Goal: Task Accomplishment & Management: Manage account settings

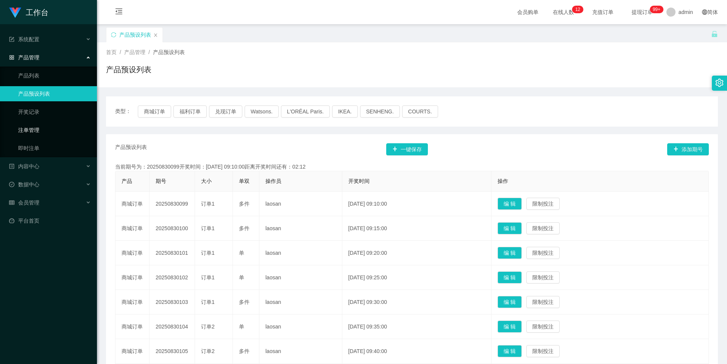
click at [43, 134] on link "注单管理" at bounding box center [54, 130] width 73 height 15
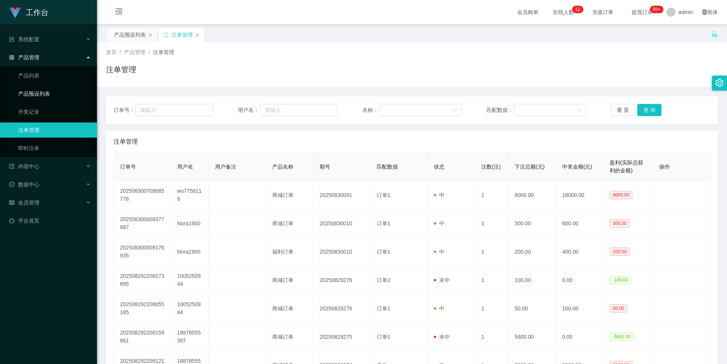
click at [50, 91] on link "产品预设列表" at bounding box center [54, 93] width 73 height 15
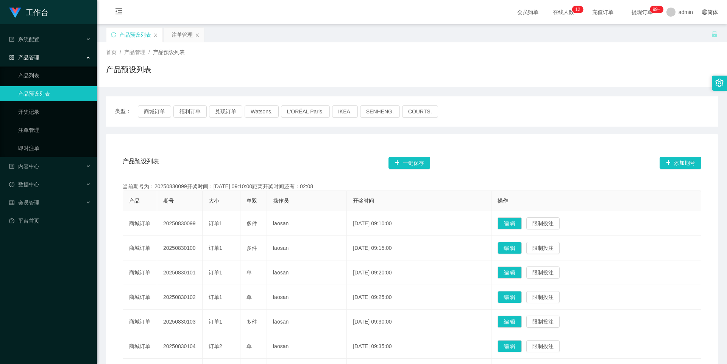
click at [60, 56] on div "产品管理" at bounding box center [48, 57] width 97 height 15
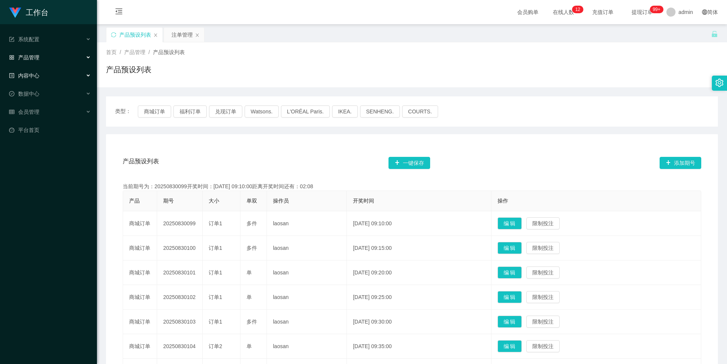
click at [51, 72] on div "内容中心" at bounding box center [48, 75] width 97 height 15
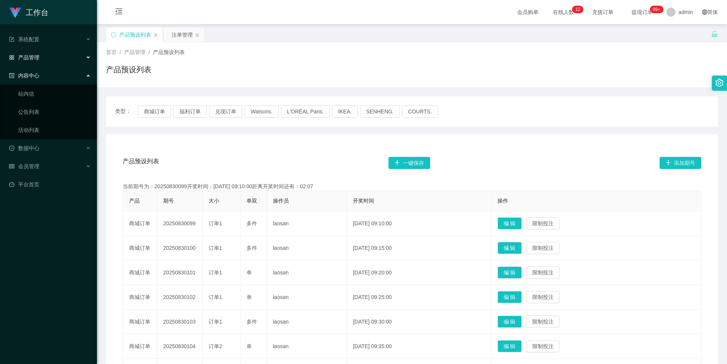
click at [61, 78] on div "内容中心" at bounding box center [48, 75] width 97 height 15
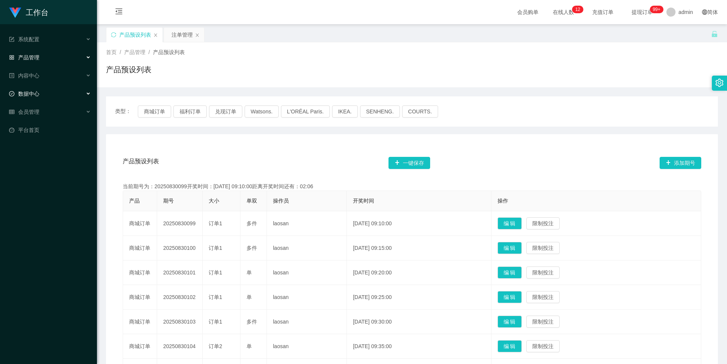
click at [53, 93] on div "数据中心" at bounding box center [48, 93] width 97 height 15
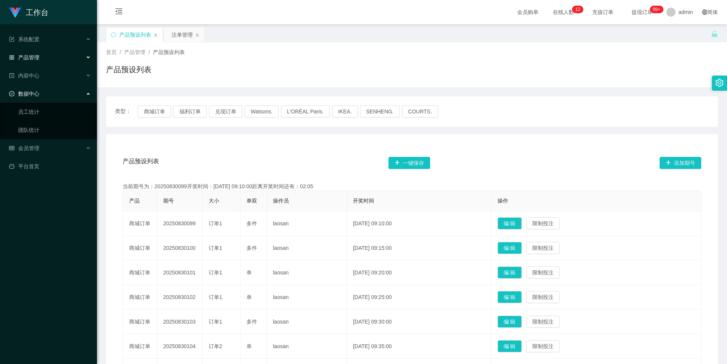
click at [56, 95] on div "数据中心" at bounding box center [48, 93] width 97 height 15
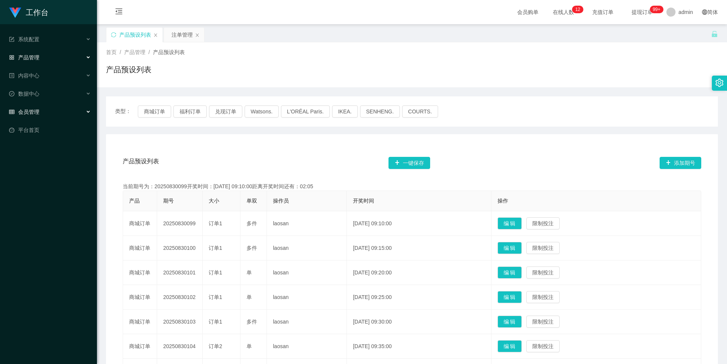
click at [45, 114] on div "会员管理" at bounding box center [48, 111] width 97 height 15
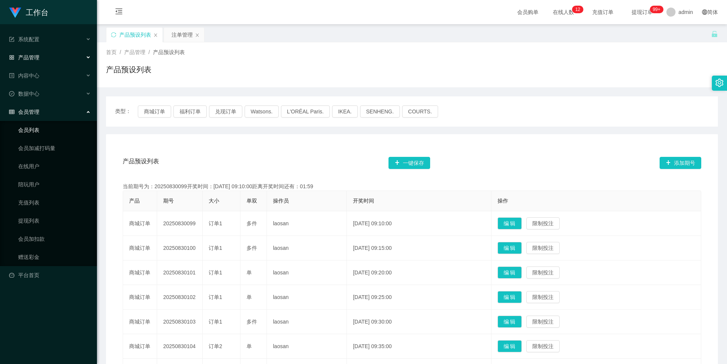
click at [52, 134] on link "会员列表" at bounding box center [54, 130] width 73 height 15
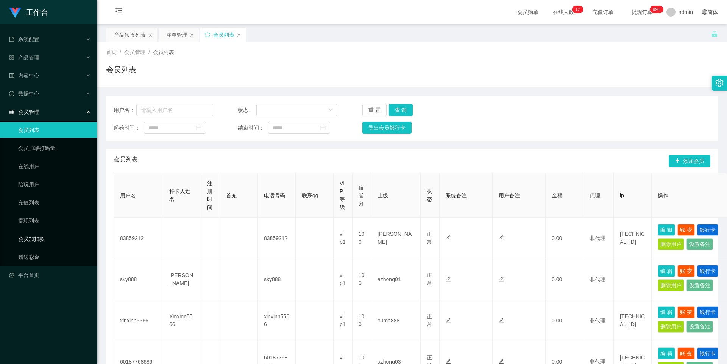
click at [41, 240] on link "会员加扣款" at bounding box center [54, 239] width 73 height 15
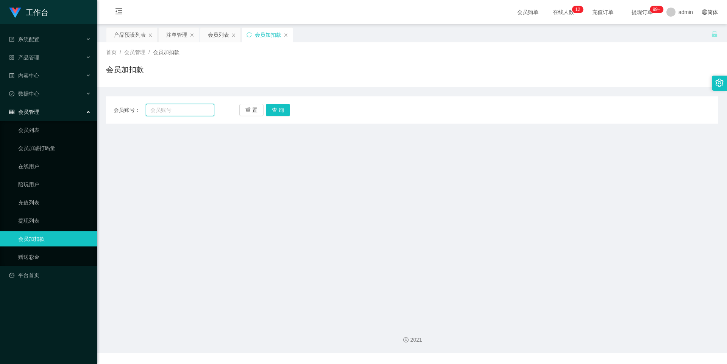
click at [188, 112] on input "text" at bounding box center [180, 110] width 69 height 12
paste input "CS1269"
type input "CS1269"
click at [273, 111] on button "查 询" at bounding box center [278, 110] width 24 height 12
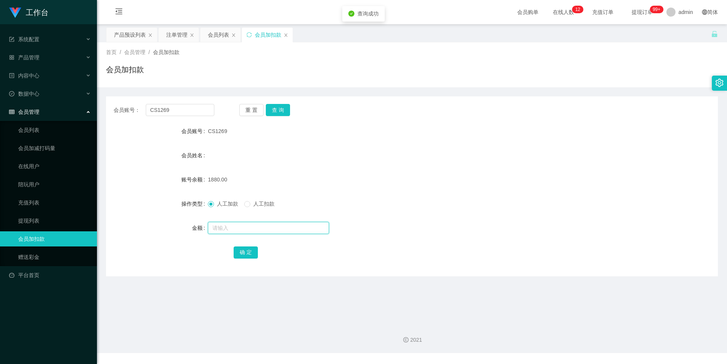
click at [218, 231] on input "text" at bounding box center [268, 228] width 121 height 12
type input "2000"
click at [242, 253] on button "确 定" at bounding box center [246, 253] width 24 height 12
click at [376, 198] on div "人工加款 人工扣款" at bounding box center [386, 203] width 357 height 15
click at [179, 37] on div "注单管理" at bounding box center [176, 35] width 21 height 14
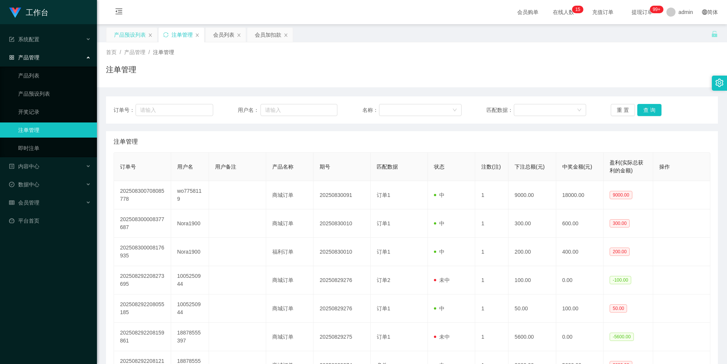
click at [125, 32] on div "产品预设列表" at bounding box center [130, 35] width 32 height 14
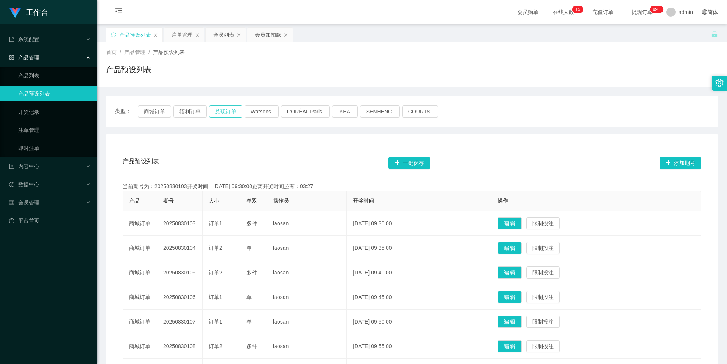
click at [219, 115] on button "兑现订单" at bounding box center [225, 112] width 33 height 12
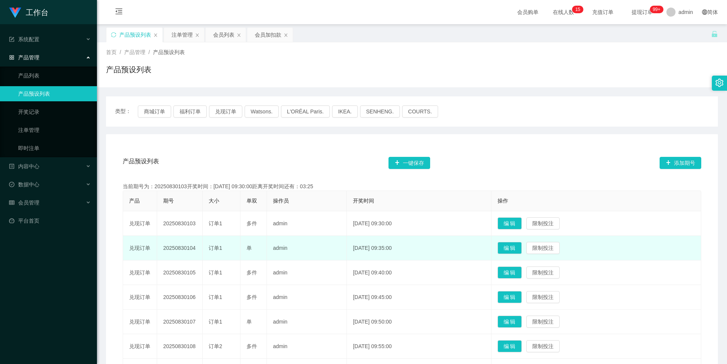
click at [182, 251] on td "20250830104" at bounding box center [179, 248] width 45 height 25
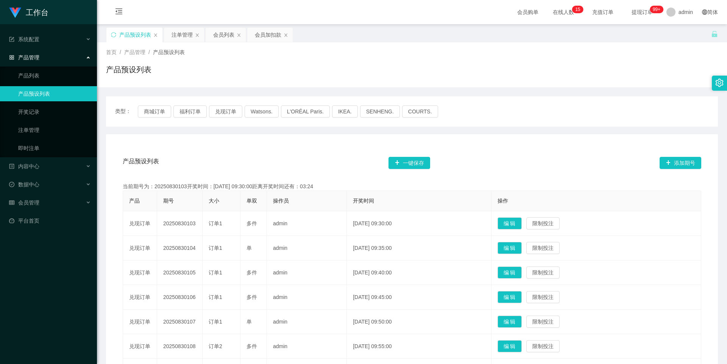
copy td "20250830104"
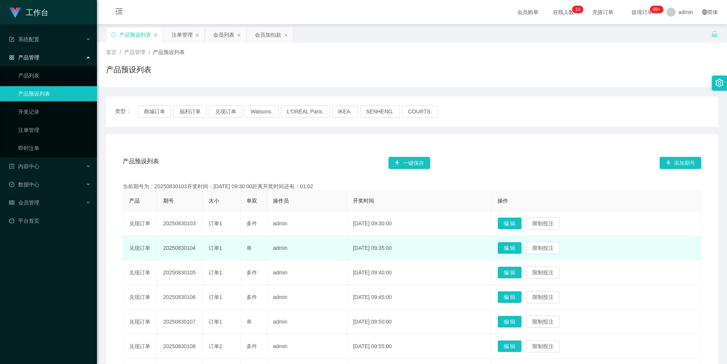
click at [179, 255] on td "20250830104" at bounding box center [179, 248] width 45 height 25
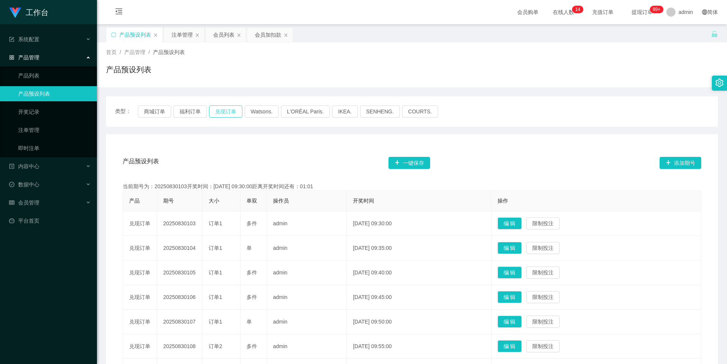
click at [228, 114] on button "兑现订单" at bounding box center [225, 112] width 33 height 12
click at [260, 36] on div "会员加扣款" at bounding box center [268, 35] width 26 height 14
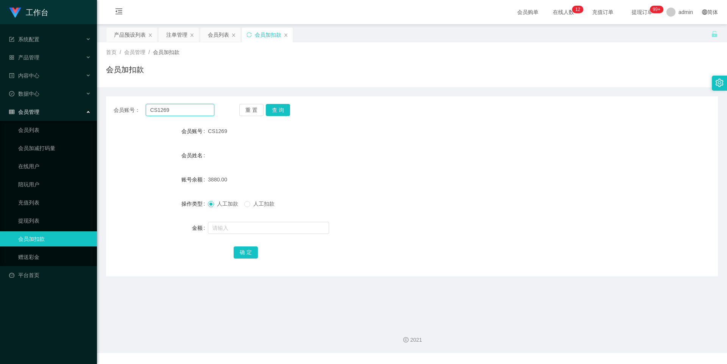
click at [182, 109] on input "CS1269" at bounding box center [180, 110] width 69 height 12
click at [48, 259] on link "赠送彩金" at bounding box center [54, 257] width 73 height 15
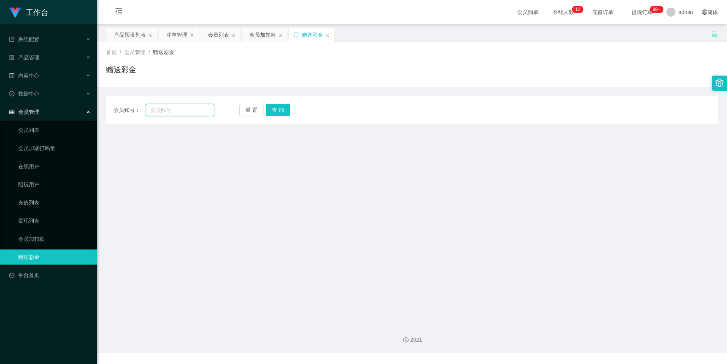
click at [181, 109] on input "text" at bounding box center [180, 110] width 69 height 12
paste input "CS1269"
type input "CS1269"
click at [263, 111] on div "重 置 查 询" at bounding box center [289, 110] width 101 height 12
click at [269, 111] on button "查 询" at bounding box center [278, 110] width 24 height 12
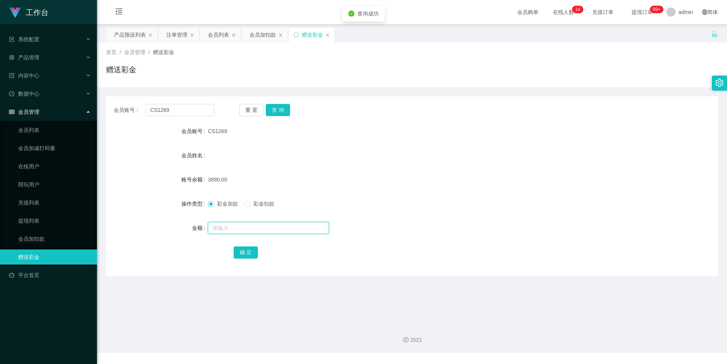
click at [226, 229] on input "text" at bounding box center [268, 228] width 121 height 12
type input "500"
click at [248, 255] on button "确 定" at bounding box center [246, 253] width 24 height 12
click at [181, 107] on input "CS1269" at bounding box center [180, 110] width 69 height 12
click at [211, 37] on div "会员列表" at bounding box center [218, 35] width 21 height 14
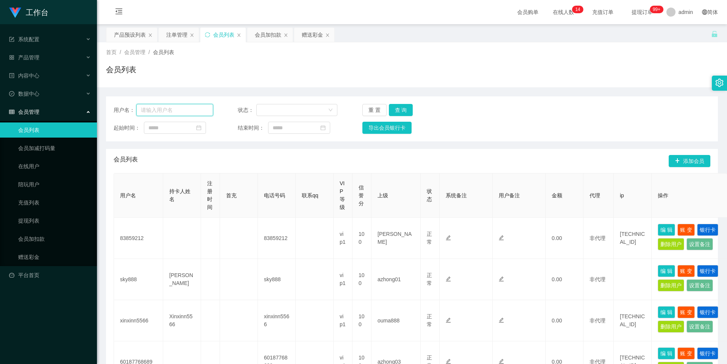
click at [185, 109] on input "text" at bounding box center [174, 110] width 77 height 12
paste input "CS1269"
type input "CS1269"
drag, startPoint x: 394, startPoint y: 110, endPoint x: 410, endPoint y: 148, distance: 41.8
click at [394, 110] on button "查 询" at bounding box center [401, 110] width 24 height 12
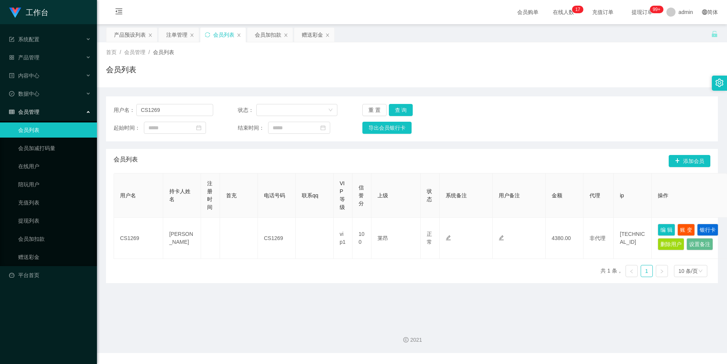
click at [625, 16] on span "提现订单 99+" at bounding box center [641, 12] width 39 height 24
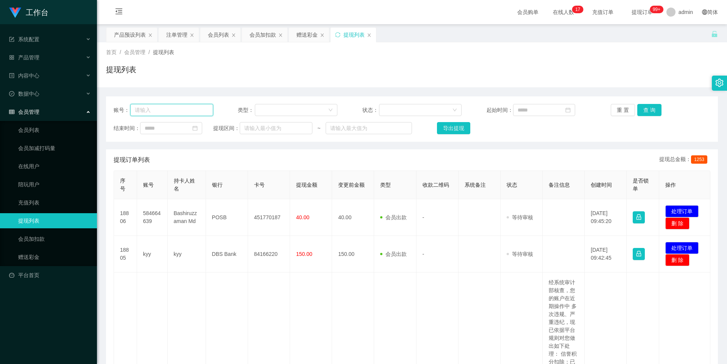
drag, startPoint x: 171, startPoint y: 114, endPoint x: 174, endPoint y: 112, distance: 3.9
click at [171, 113] on input "text" at bounding box center [171, 110] width 83 height 12
paste input "CS1269"
type input "CS1269"
click at [649, 110] on button "查 询" at bounding box center [649, 110] width 24 height 12
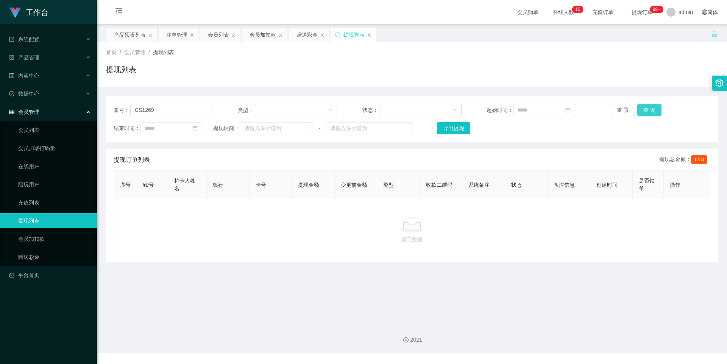
click at [648, 109] on button "查 询" at bounding box center [649, 110] width 24 height 12
click at [649, 109] on button "查 询" at bounding box center [649, 110] width 24 height 12
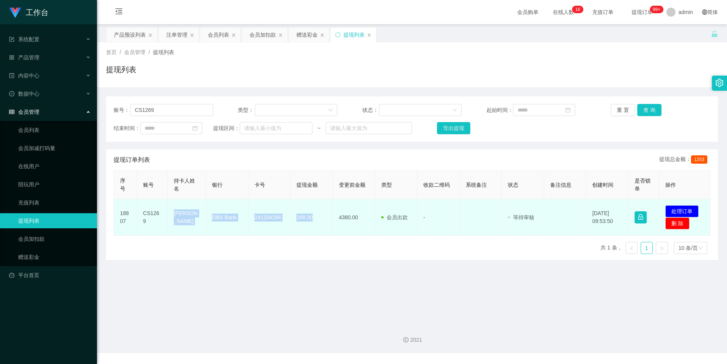
drag, startPoint x: 172, startPoint y: 207, endPoint x: 314, endPoint y: 227, distance: 143.3
click at [314, 227] on tr "18807 CS1269 [PERSON_NAME] DBS Bank 241204294 188.00 4380.00 会员出款 人工取款 - 审核驳回 审…" at bounding box center [412, 217] width 596 height 37
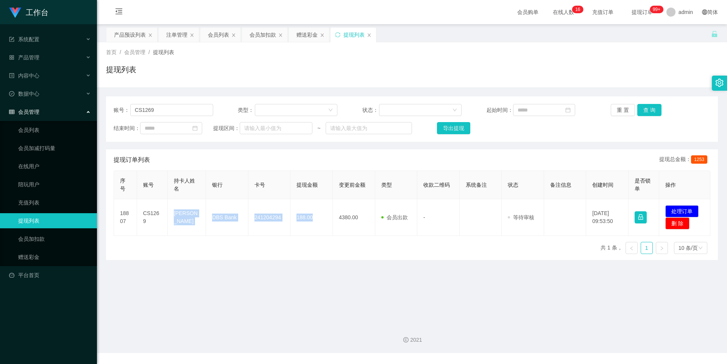
copy tr "[PERSON_NAME] DBS Bank 241204294 188.00"
click at [193, 249] on div "序号 账号 持卡人姓名 银行 卡号 提现金额 变更前金额 类型 收款二维码 系统备注 状态 备注信息 创建时间 是否锁单 操作 18807 CS1269 TA…" at bounding box center [412, 216] width 596 height 90
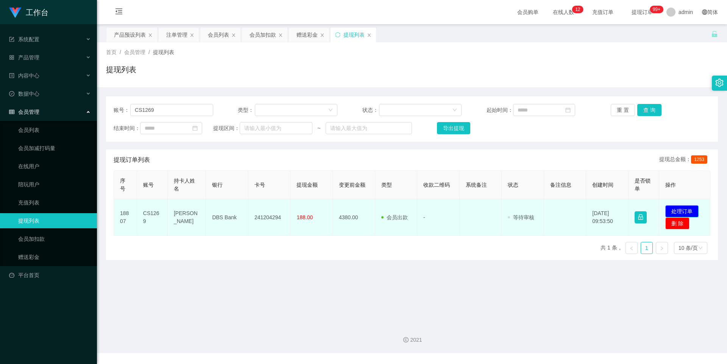
click at [673, 211] on button "处理订单" at bounding box center [681, 212] width 33 height 12
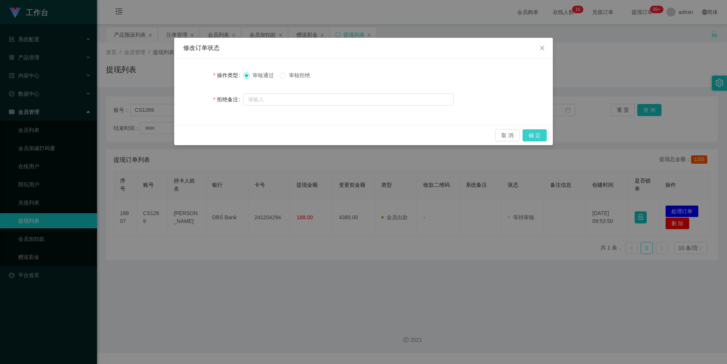
click at [530, 140] on button "确 定" at bounding box center [534, 135] width 24 height 12
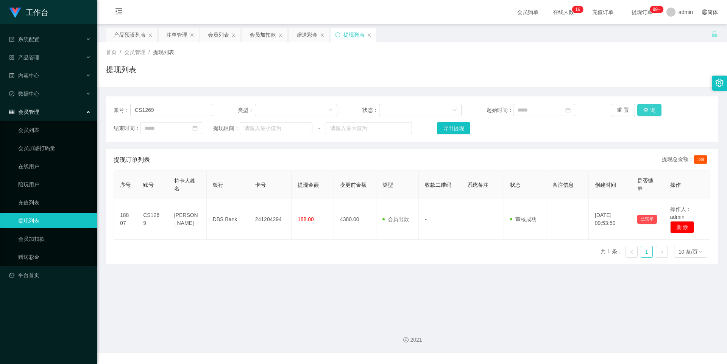
click at [652, 109] on button "查 询" at bounding box center [649, 110] width 24 height 12
click at [642, 107] on button "查 询" at bounding box center [649, 110] width 24 height 12
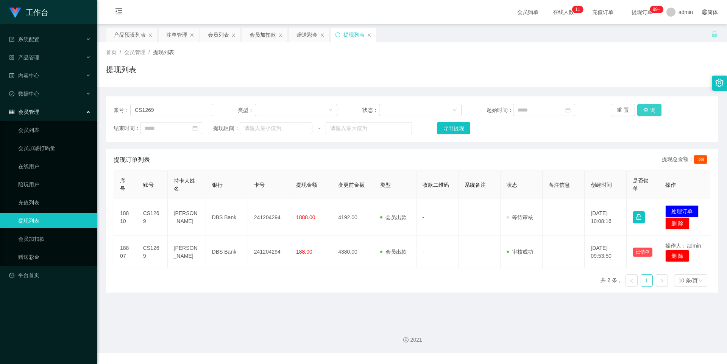
click at [652, 112] on button "查 询" at bounding box center [649, 110] width 24 height 12
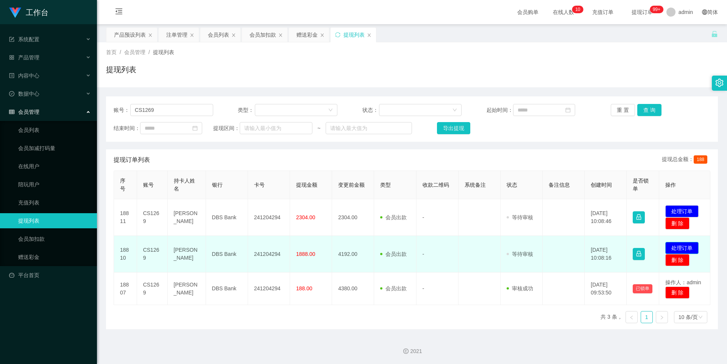
click at [676, 249] on button "处理订单" at bounding box center [681, 248] width 33 height 12
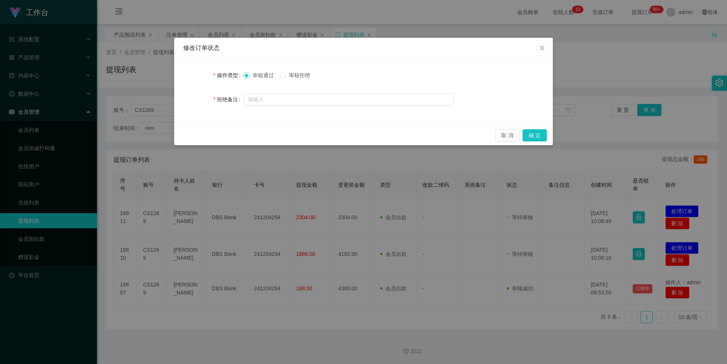
click at [285, 70] on div "审核通过 审核拒绝" at bounding box center [348, 75] width 210 height 15
click at [279, 101] on input "text" at bounding box center [348, 99] width 210 height 12
paste input "尊敬的用户：由于你本次提款操作失误，扣除信誉分22分，工作台提现功能冻结，需要激活对冲账号解除提现限制，请在24小时内完成激活流程，避免资金永久冻结，本次激活…"
type input "尊敬的用户：由于你本次提款操作失误，扣除信誉分22分，工作台提现功能冻结，需要激活对冲账号解除提现限制，请在24小时内完成激活流程，避免资金永久冻结，本次激活…"
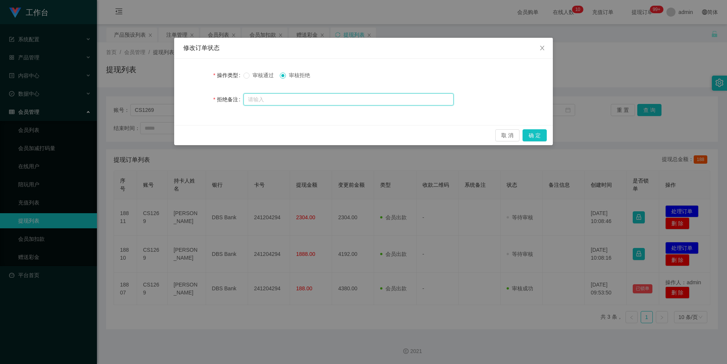
scroll to position [0, 0]
paste input "尊敬的用户：由于你本次提款操作失误，扣除信誉分22分，工作台提现功能冻结，需要激活对冲账号解除提现限制，请在24小时内完成激活流程，避免资金永久冻结，本次激活…"
type input "尊敬的用户：由于你本次提款操作失误，扣除信誉分22分，工作台提现功能冻结，需要激活对冲账号解除提现限制，请在24小时内完成激活流程，避免资金永久冻结，本次激活…"
click at [532, 137] on button "确 定" at bounding box center [534, 135] width 24 height 12
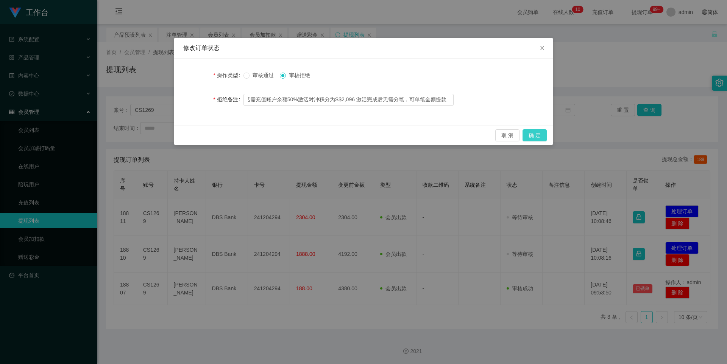
scroll to position [0, 0]
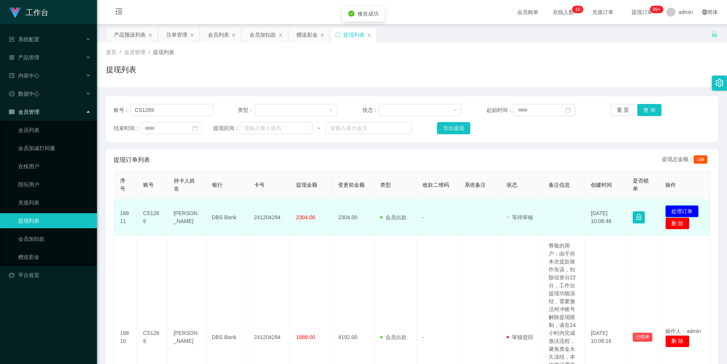
click at [675, 210] on button "处理订单" at bounding box center [681, 212] width 33 height 12
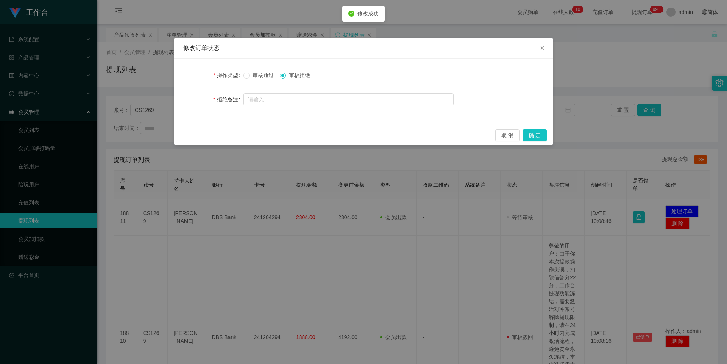
drag, startPoint x: 309, startPoint y: 92, endPoint x: 341, endPoint y: 108, distance: 35.4
click at [309, 92] on div at bounding box center [348, 99] width 210 height 15
drag, startPoint x: 319, startPoint y: 100, endPoint x: 328, endPoint y: 103, distance: 10.1
click at [319, 100] on input "text" at bounding box center [348, 99] width 210 height 12
paste input "尊敬的用户：由于你本次提款操作失误，扣除信誉分22分，工作台提现功能冻结，需要激活对冲账号解除提现限制，请在24小时内完成激活流程，避免资金永久冻结，本次激活…"
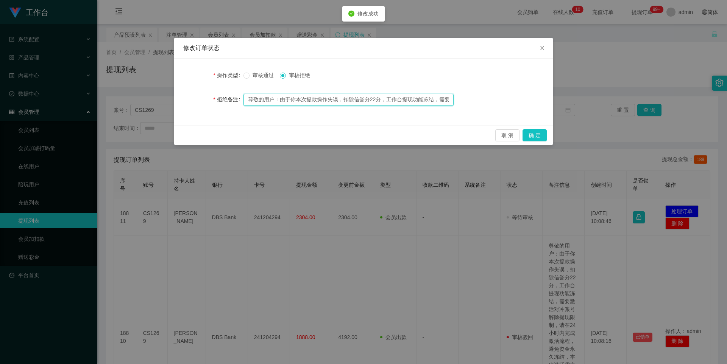
scroll to position [0, 407]
type input "尊敬的用户：由于你本次提款操作失误，扣除信誉分22分，工作台提现功能冻结，需要激活对冲账号解除提现限制，请在24小时内完成激活流程，避免资金永久冻结，本次激活…"
click at [535, 138] on button "确 定" at bounding box center [534, 135] width 24 height 12
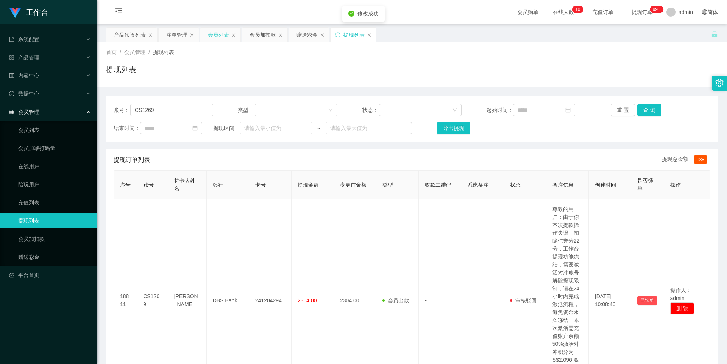
click at [220, 36] on div "会员列表" at bounding box center [218, 35] width 21 height 14
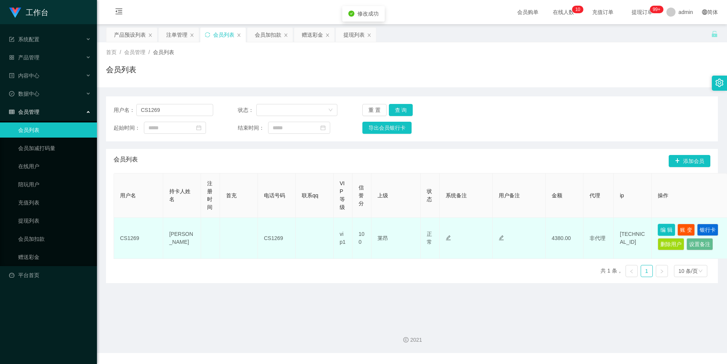
click at [662, 227] on button "编 辑" at bounding box center [665, 230] width 17 height 12
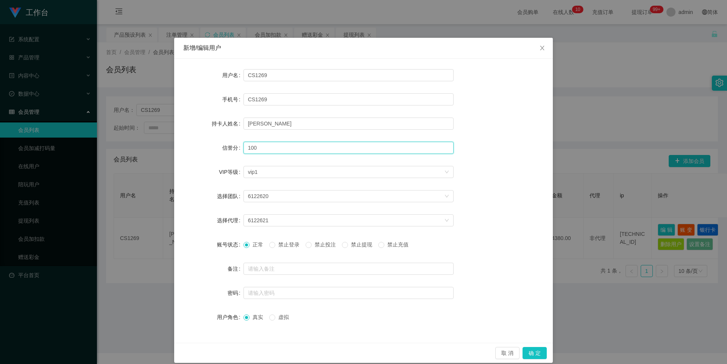
click at [277, 142] on input "100" at bounding box center [348, 148] width 210 height 12
type input "78"
click at [352, 247] on span "禁止提现" at bounding box center [361, 245] width 27 height 6
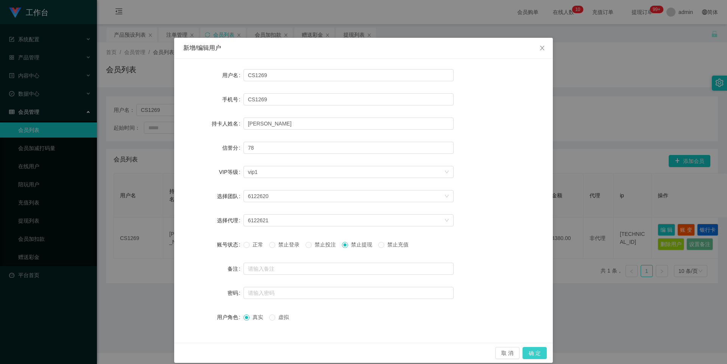
click at [528, 354] on button "确 定" at bounding box center [534, 353] width 24 height 12
